Goal: Check status: Check status

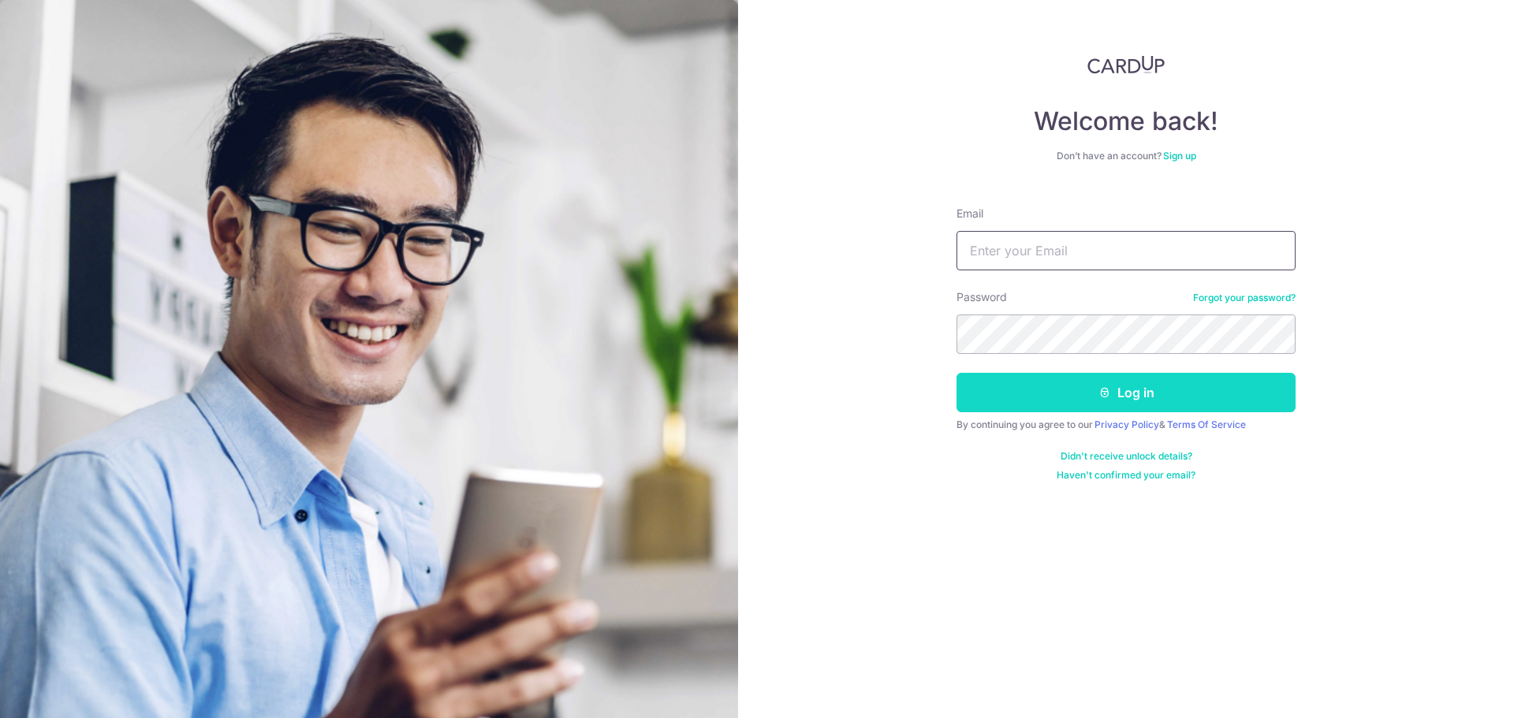
type input "[EMAIL_ADDRESS][DOMAIN_NAME]"
click at [1020, 399] on button "Log in" at bounding box center [1125, 392] width 339 height 39
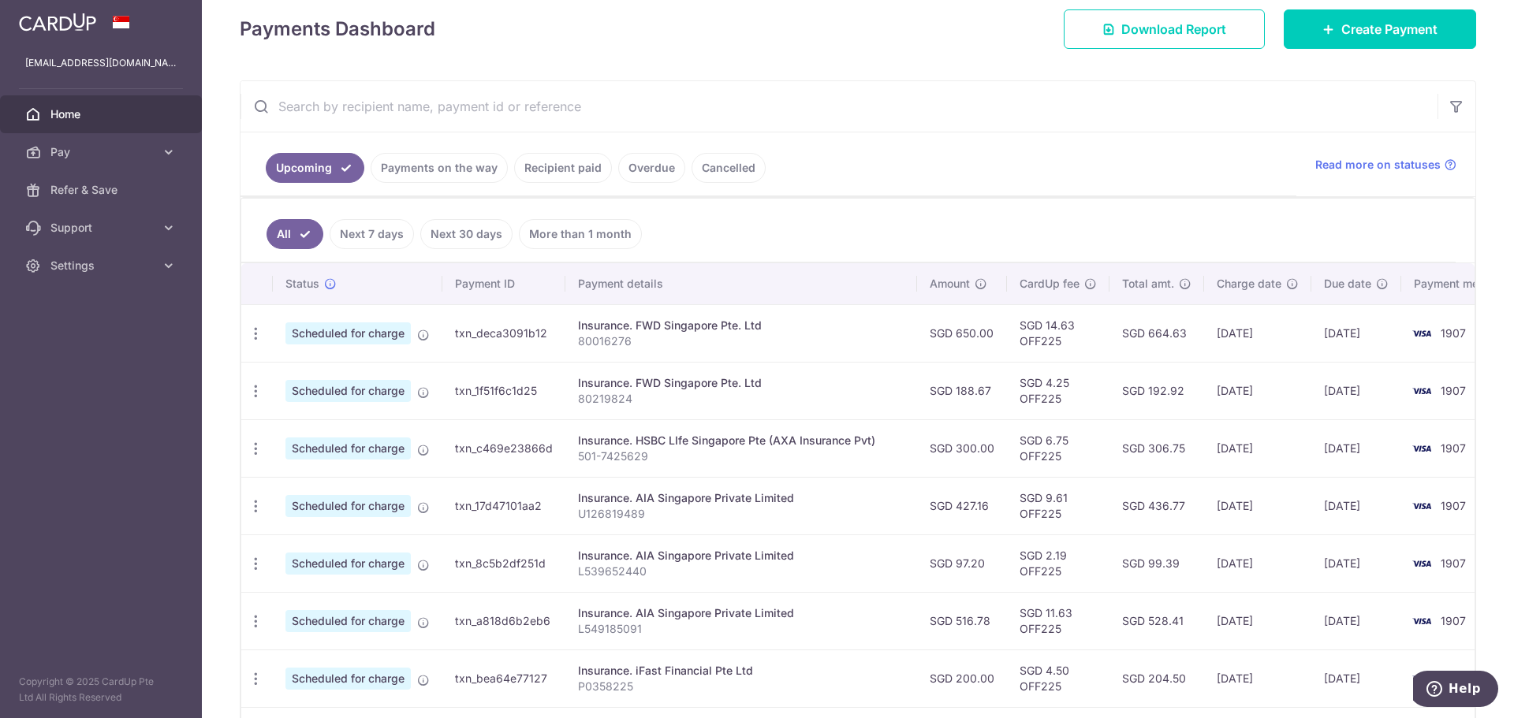
scroll to position [237, 0]
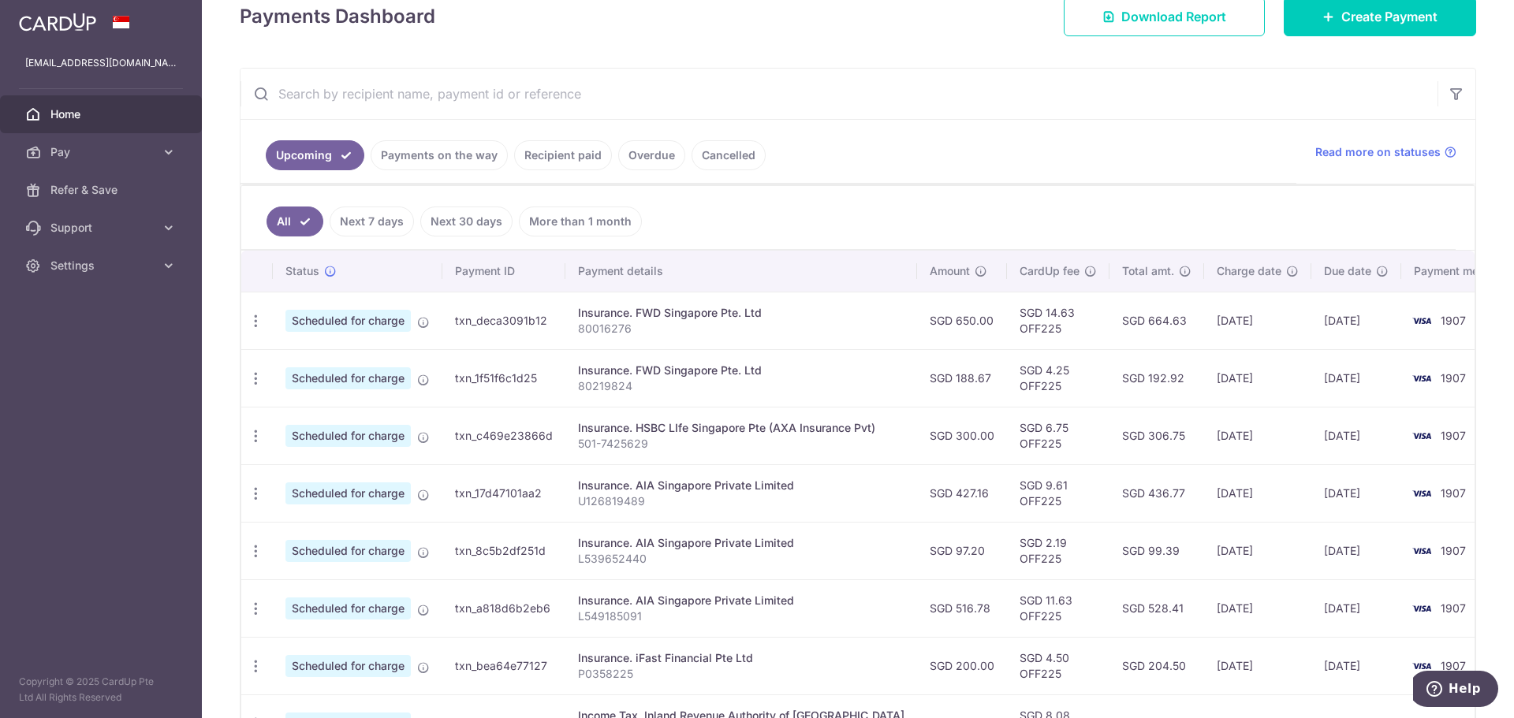
click at [412, 146] on link "Payments on the way" at bounding box center [439, 155] width 137 height 30
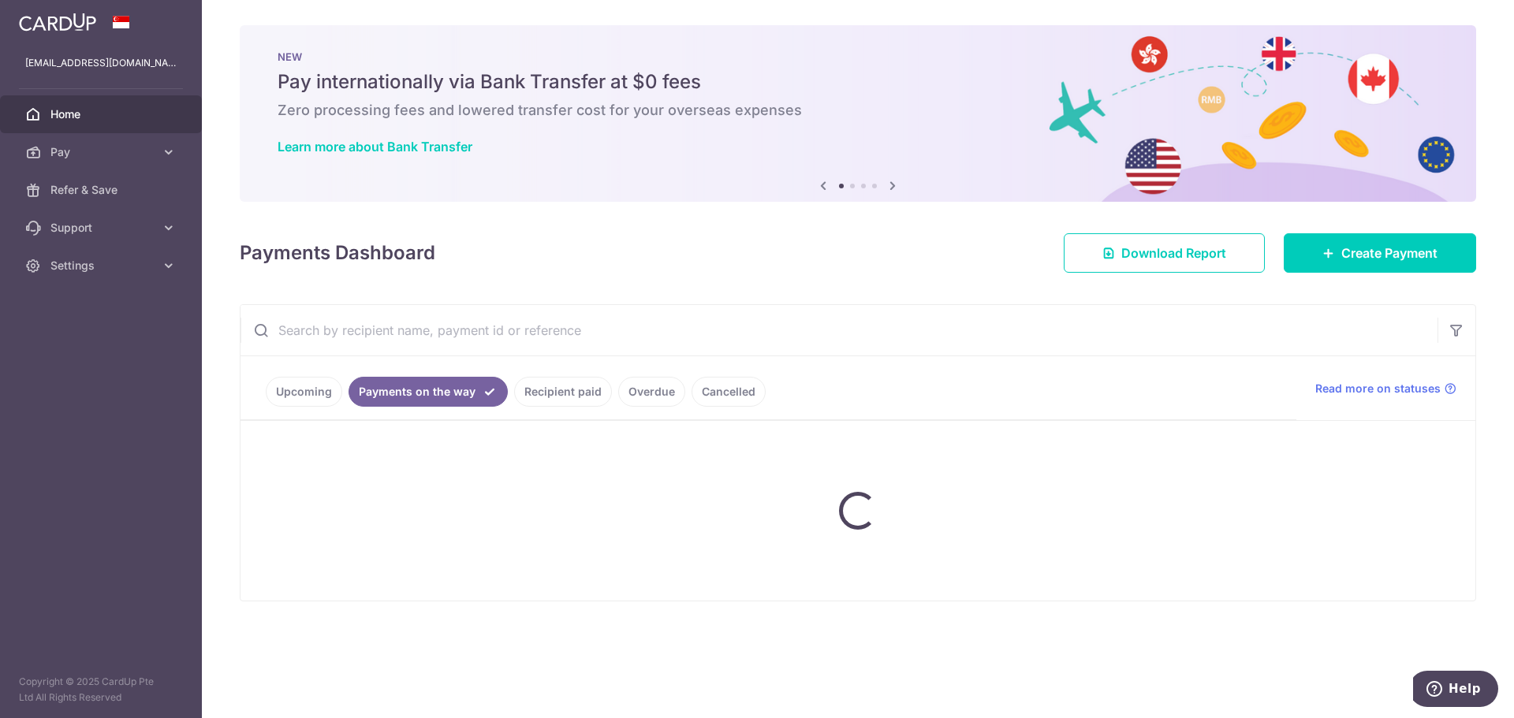
scroll to position [0, 0]
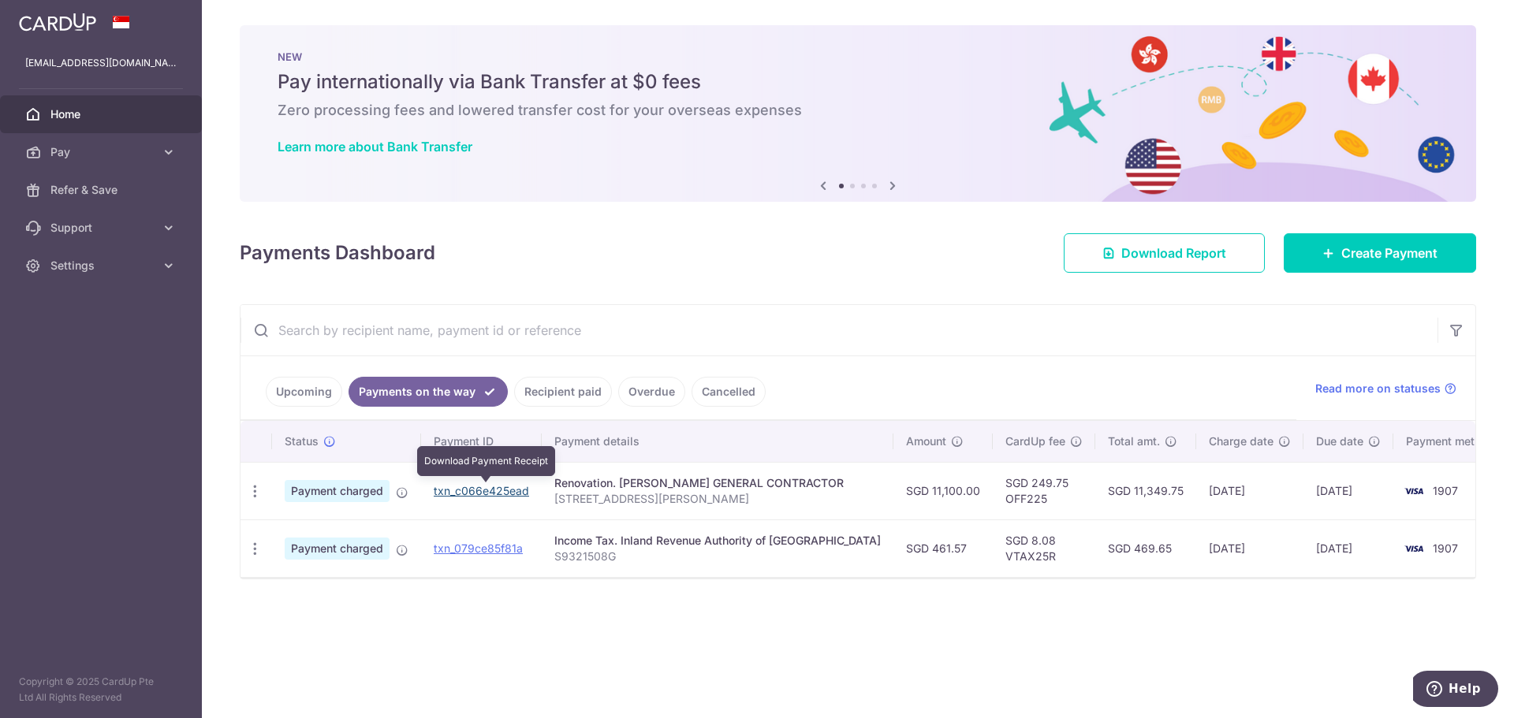
click at [518, 490] on link "txn_c066e425ead" at bounding box center [481, 490] width 95 height 13
click at [310, 393] on link "Upcoming" at bounding box center [304, 392] width 76 height 30
